Goal: Find specific page/section: Find specific page/section

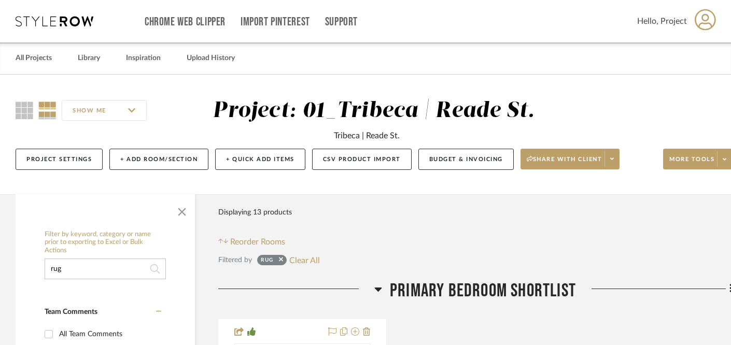
click at [87, 267] on input "rug" at bounding box center [105, 269] width 121 height 21
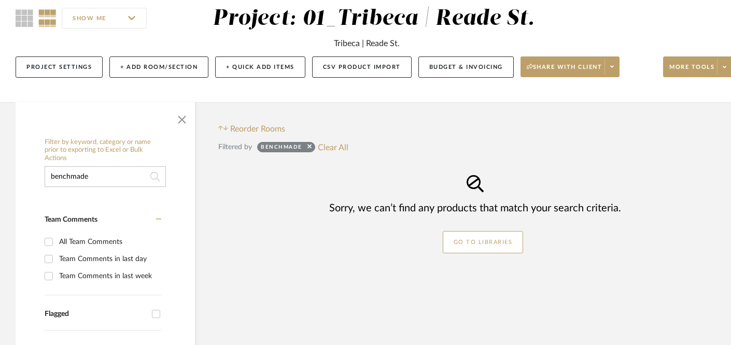
scroll to position [92, 0]
click at [73, 178] on input "benchmade" at bounding box center [105, 177] width 121 height 21
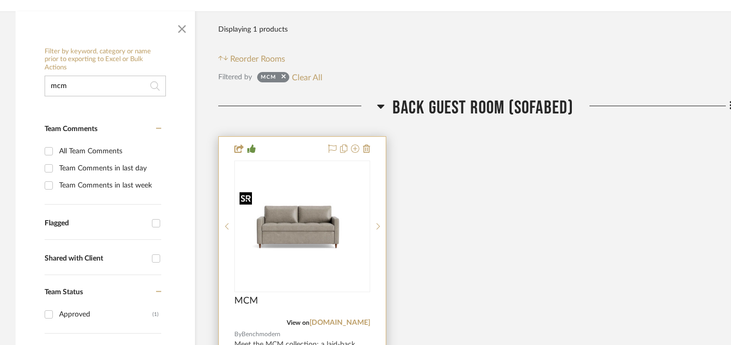
scroll to position [188, 0]
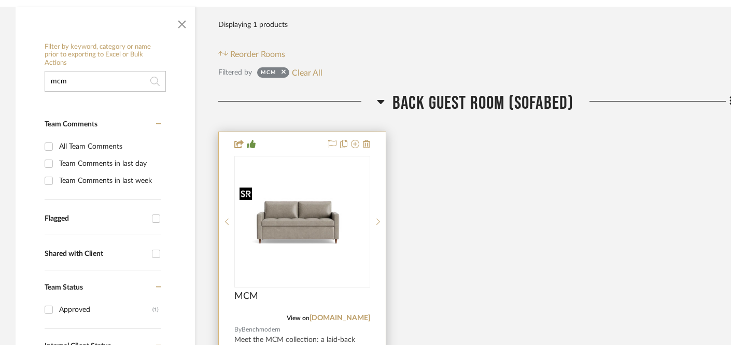
click at [302, 241] on img "0" at bounding box center [302, 222] width 134 height 78
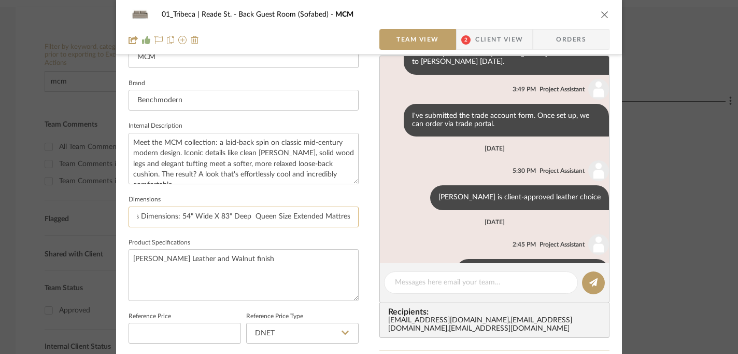
scroll to position [0, 742]
drag, startPoint x: 311, startPoint y: 215, endPoint x: 260, endPoint y: 216, distance: 50.8
click at [260, 216] on input "Stored Mattress Dimensions Frame Width: 66", 72" or 78" Frame Depth: 40" Frame …" at bounding box center [244, 216] width 230 height 21
click at [230, 215] on input "Stored Mattress Dimensions Frame Width: 66", 72" or 78" Frame Depth: 40" Frame …" at bounding box center [244, 216] width 230 height 21
drag, startPoint x: 249, startPoint y: 215, endPoint x: 345, endPoint y: 218, distance: 95.5
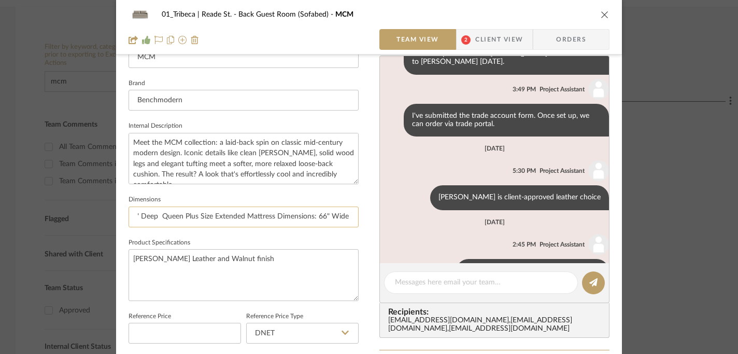
click at [345, 218] on input "Stored Mattress Dimensions Frame Width: 66", 72" or 78" Frame Depth: 40" Frame …" at bounding box center [244, 216] width 230 height 21
click at [277, 213] on input "Stored Mattress Dimensions Frame Width: 66", 72" or 78" Frame Depth: 40" Frame …" at bounding box center [244, 216] width 230 height 21
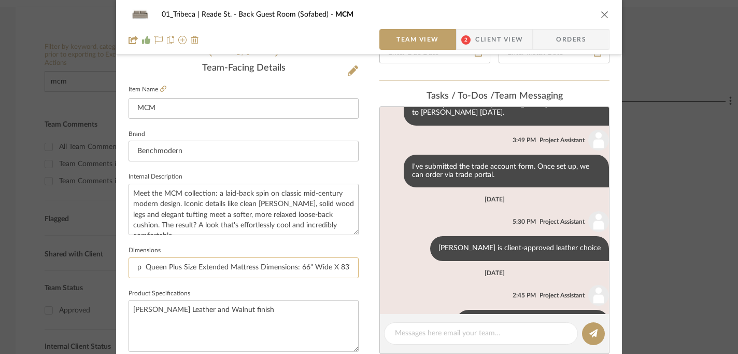
scroll to position [357, 0]
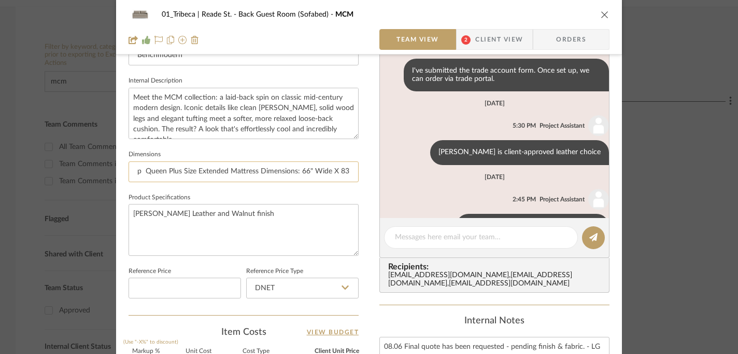
click at [229, 173] on input "Stored Mattress Dimensions Frame Width: 66", 72" or 78" Frame Depth: 40" Frame …" at bounding box center [244, 171] width 230 height 21
drag, startPoint x: 216, startPoint y: 170, endPoint x: 118, endPoint y: 170, distance: 98.5
click at [118, 170] on div "01_Tribeca | Reade St. Back Guest Room (Sofabed) MCM Team View 2 Client View Or…" at bounding box center [369, 129] width 506 height 957
click at [269, 174] on input "Stored Mattress Dimensions Frame Width: 66", 72" or 78" Frame Depth: 40" Frame …" at bounding box center [244, 171] width 230 height 21
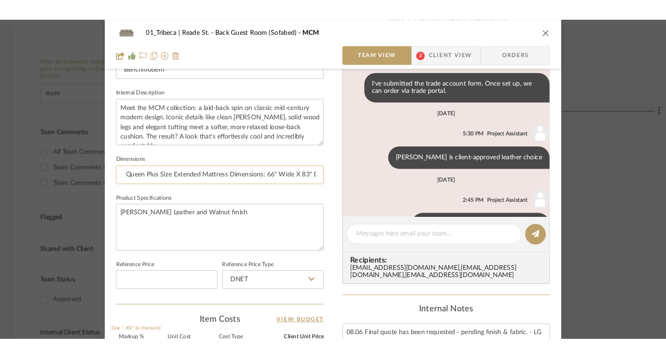
scroll to position [0, 1034]
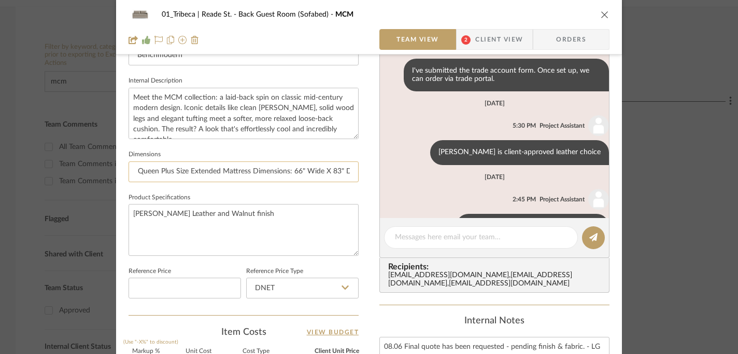
drag, startPoint x: 335, startPoint y: 170, endPoint x: 350, endPoint y: 176, distance: 16.3
click at [350, 176] on input "Stored Mattress Dimensions Frame Width: 66", 72" or 78" Frame Depth: 40" Frame …" at bounding box center [244, 171] width 230 height 21
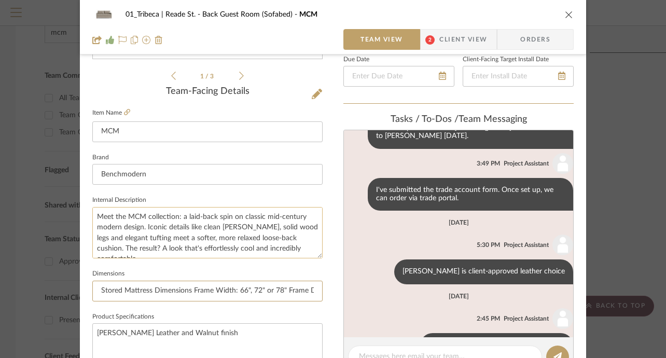
scroll to position [149, 0]
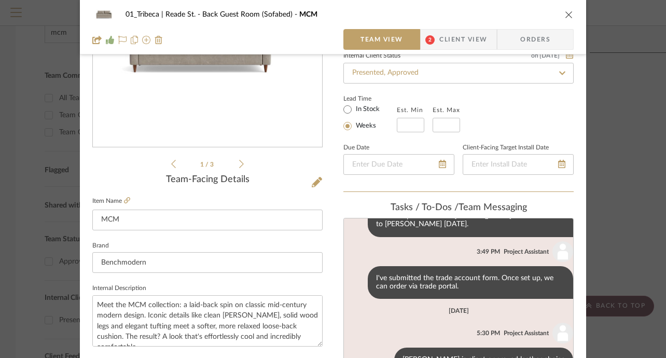
click at [565, 14] on icon "close" at bounding box center [569, 14] width 8 height 8
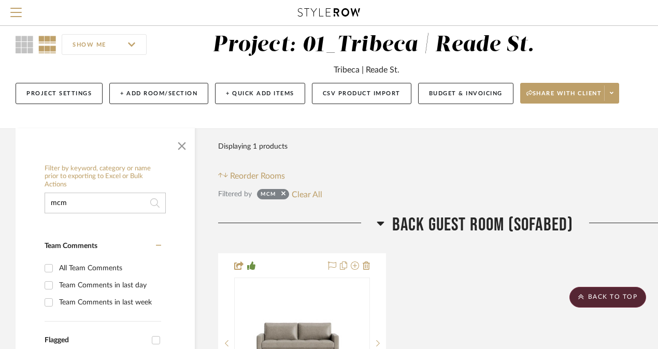
scroll to position [0, 0]
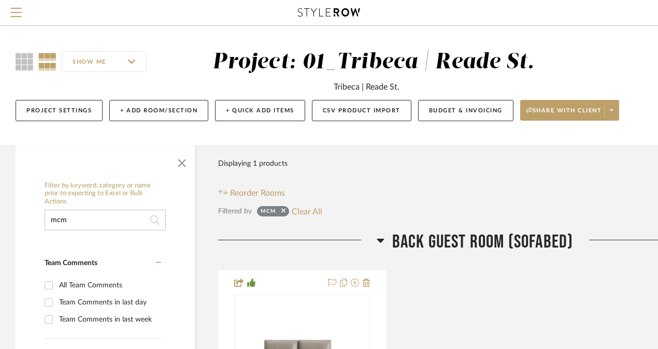
click at [80, 221] on input "mcm" at bounding box center [105, 220] width 121 height 21
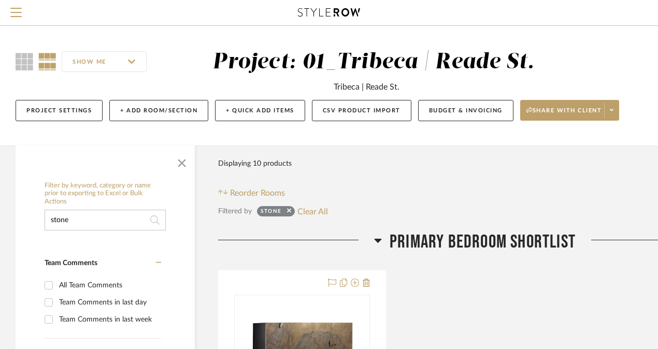
click at [127, 228] on input "stone" at bounding box center [105, 220] width 121 height 21
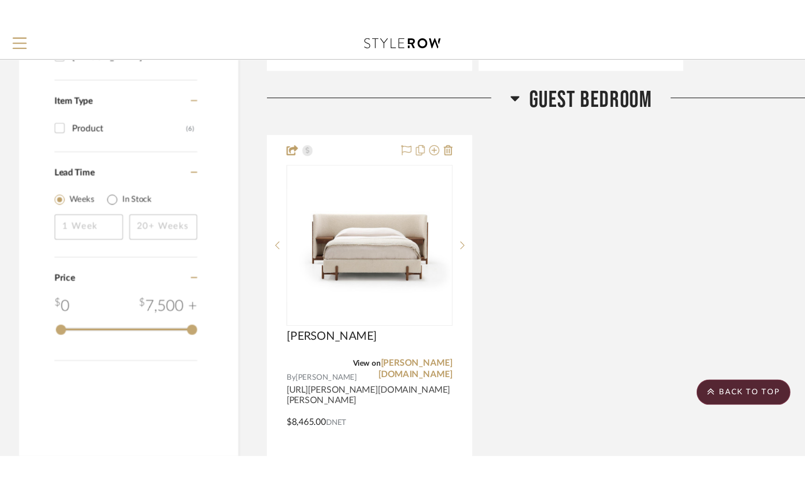
scroll to position [1201, 0]
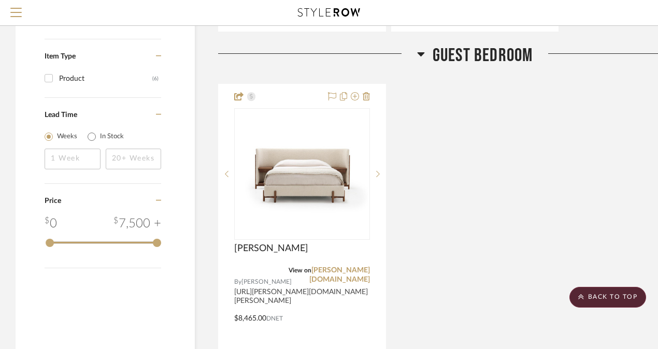
type input "bed"
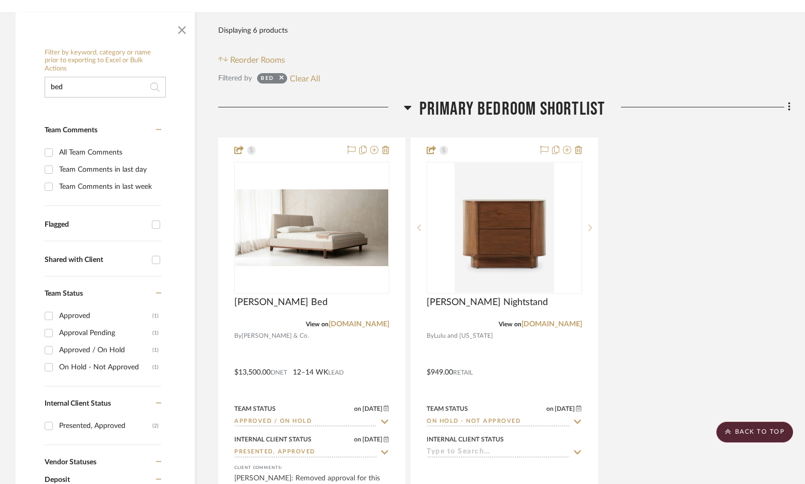
scroll to position [0, 0]
